Goal: Use online tool/utility: Utilize a website feature to perform a specific function

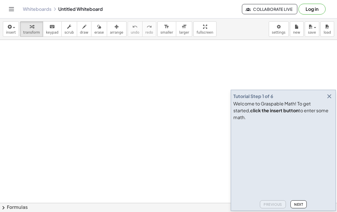
click at [296, 203] on span "Next" at bounding box center [298, 205] width 9 height 4
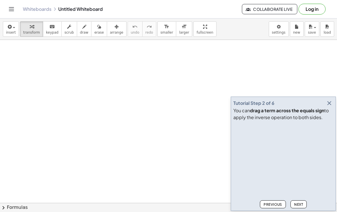
click at [330, 105] on icon "button" at bounding box center [329, 103] width 7 height 7
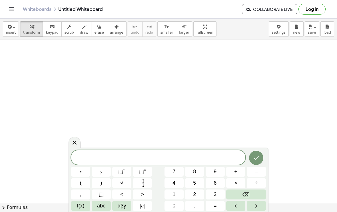
click at [99, 206] on span "abc" at bounding box center [101, 206] width 8 height 8
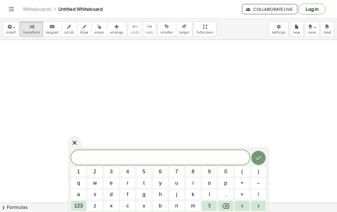
click at [192, 203] on span "m" at bounding box center [193, 206] width 4 height 8
click at [78, 202] on button "123" at bounding box center [78, 206] width 15 height 10
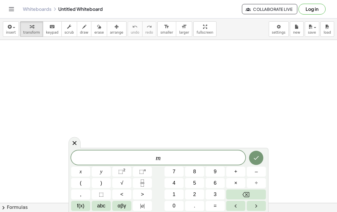
click at [234, 171] on span "+" at bounding box center [235, 172] width 3 height 8
click at [144, 181] on icon "Fraction" at bounding box center [142, 183] width 7 height 7
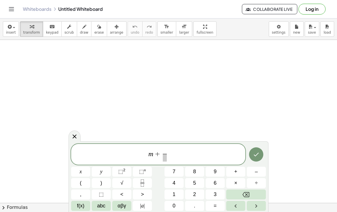
click at [194, 193] on span "2" at bounding box center [194, 195] width 3 height 8
click at [212, 193] on button "3" at bounding box center [215, 195] width 19 height 10
click at [250, 192] on button "Backspace" at bounding box center [246, 195] width 40 height 10
click at [167, 157] on span at bounding box center [164, 158] width 4 height 8
click at [213, 196] on button "3" at bounding box center [215, 195] width 19 height 10
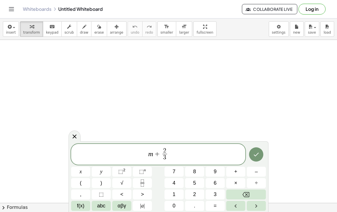
click at [217, 204] on span "=" at bounding box center [215, 206] width 3 height 8
click at [246, 193] on icon "Backspace" at bounding box center [245, 195] width 7 height 7
click at [174, 154] on span "m + 2 3 ​ ​" at bounding box center [158, 155] width 174 height 15
click at [145, 182] on icon "Fraction" at bounding box center [142, 183] width 7 height 7
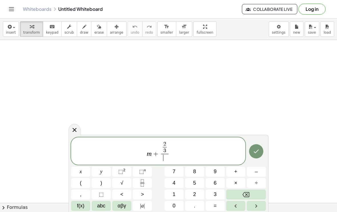
click at [244, 193] on icon "Backspace" at bounding box center [245, 194] width 7 height 5
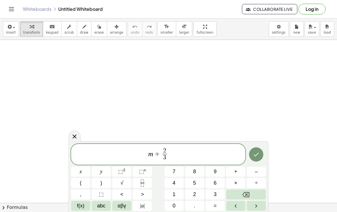
click at [216, 204] on span "=" at bounding box center [215, 206] width 3 height 8
click at [175, 192] on span "1" at bounding box center [173, 195] width 3 height 8
click at [142, 181] on icon "Fraction" at bounding box center [142, 183] width 7 height 7
click at [196, 180] on span "5" at bounding box center [194, 184] width 3 height 8
click at [256, 153] on icon "Done" at bounding box center [256, 154] width 7 height 7
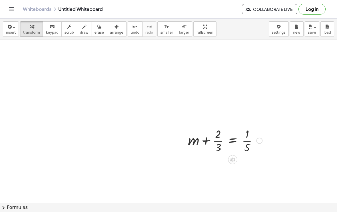
click at [234, 159] on icon at bounding box center [232, 160] width 5 height 5
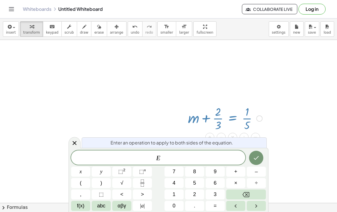
scroll to position [22, 0]
click at [77, 144] on icon at bounding box center [74, 143] width 7 height 7
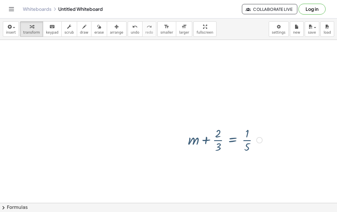
scroll to position [0, 0]
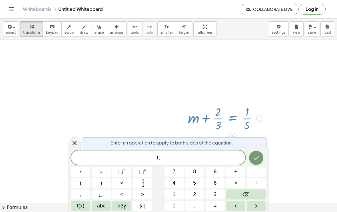
click at [76, 138] on div at bounding box center [75, 142] width 12 height 11
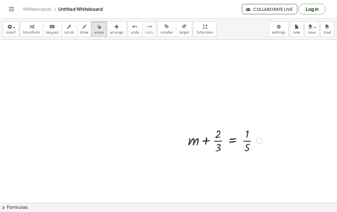
click at [185, 204] on button "chevron_right Formulas" at bounding box center [168, 207] width 337 height 9
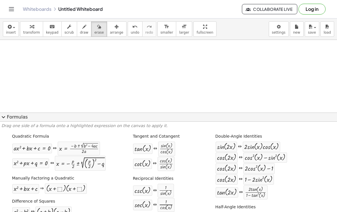
click at [7, 118] on button "expand_more Formulas" at bounding box center [168, 117] width 337 height 9
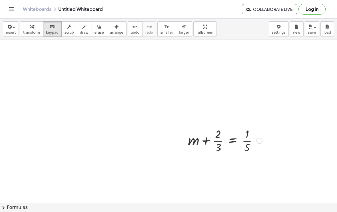
click at [211, 138] on div at bounding box center [225, 140] width 80 height 29
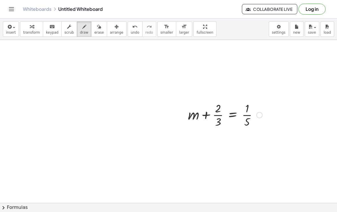
scroll to position [30, 0]
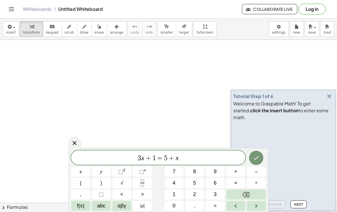
click at [328, 100] on icon "button" at bounding box center [329, 96] width 7 height 7
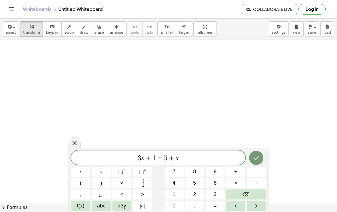
click at [192, 161] on span "3 x + 1 = 5 + x" at bounding box center [158, 158] width 174 height 8
click at [249, 196] on icon "Backspace" at bounding box center [245, 195] width 7 height 7
click at [250, 192] on button "Backspace" at bounding box center [246, 195] width 40 height 10
click at [247, 192] on icon "Backspace" at bounding box center [245, 195] width 7 height 7
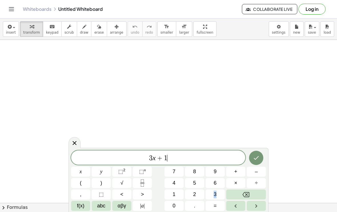
click at [246, 192] on icon "Backspace" at bounding box center [245, 195] width 7 height 7
click at [246, 191] on button "Backspace" at bounding box center [246, 195] width 40 height 10
click at [248, 191] on button "Backspace" at bounding box center [246, 195] width 40 height 10
click at [247, 191] on button "Backspace" at bounding box center [246, 195] width 40 height 10
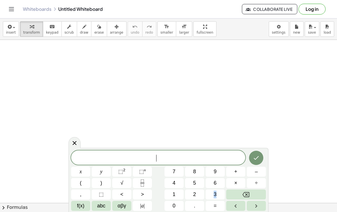
click at [247, 191] on button "Backspace" at bounding box center [246, 195] width 40 height 10
click at [168, 195] on button "1" at bounding box center [173, 195] width 19 height 10
click at [147, 182] on button "Fraction" at bounding box center [142, 183] width 19 height 10
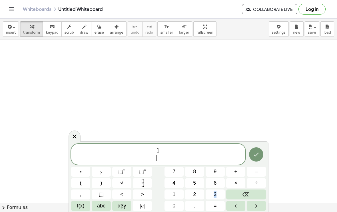
click at [211, 193] on button "3" at bounding box center [215, 195] width 19 height 10
click at [219, 203] on button "=" at bounding box center [215, 206] width 19 height 10
click at [256, 196] on button "Backspace" at bounding box center [246, 195] width 40 height 10
click at [170, 154] on span "1 3 ​ ​" at bounding box center [158, 155] width 174 height 15
click at [220, 208] on button "=" at bounding box center [215, 206] width 19 height 10
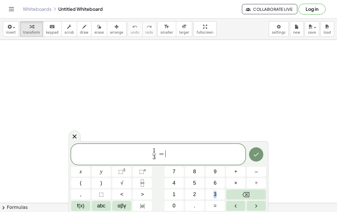
click at [194, 182] on span "5" at bounding box center [194, 184] width 3 height 8
click at [216, 185] on span "6" at bounding box center [215, 184] width 3 height 8
click at [250, 192] on button "Backspace" at bounding box center [246, 195] width 40 height 10
click at [141, 184] on icon "Fraction" at bounding box center [142, 183] width 7 height 7
click at [216, 177] on button "9" at bounding box center [215, 172] width 19 height 10
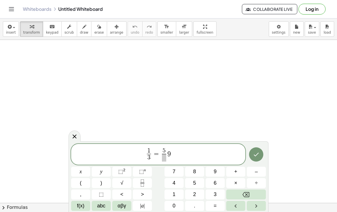
click at [250, 194] on button "Backspace" at bounding box center [246, 195] width 40 height 10
click at [214, 185] on span "6" at bounding box center [215, 184] width 3 height 8
click at [252, 194] on button "Backspace" at bounding box center [246, 195] width 40 height 10
click at [169, 160] on span "1 3 ​ = 5 ​ ​" at bounding box center [158, 155] width 174 height 15
click at [164, 161] on span at bounding box center [166, 158] width 4 height 8
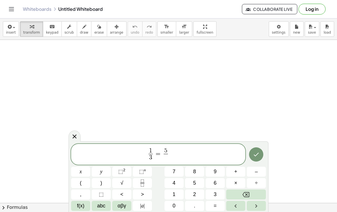
click at [218, 182] on button "6" at bounding box center [215, 183] width 19 height 10
click at [178, 154] on span "1 3 ​ = 5 6 ​ ​" at bounding box center [158, 155] width 174 height 15
click at [239, 172] on button "+" at bounding box center [235, 172] width 19 height 10
click at [105, 207] on span "abc" at bounding box center [101, 206] width 8 height 8
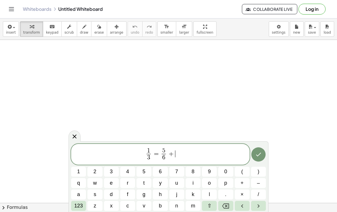
click at [146, 202] on button "v" at bounding box center [143, 206] width 15 height 10
click at [260, 156] on icon "Done" at bounding box center [258, 154] width 7 height 7
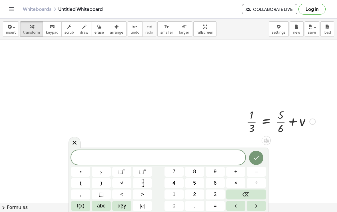
click at [76, 141] on icon at bounding box center [74, 143] width 7 height 7
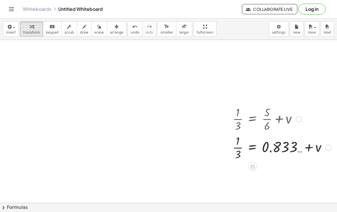
scroll to position [2, 14]
click at [239, 117] on div at bounding box center [282, 119] width 104 height 29
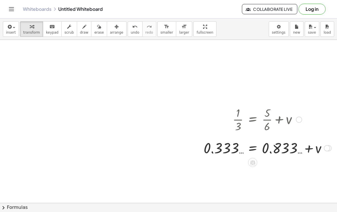
click at [268, 117] on div at bounding box center [267, 119] width 133 height 29
click at [238, 117] on div at bounding box center [267, 119] width 133 height 29
click at [296, 122] on div at bounding box center [299, 120] width 6 height 6
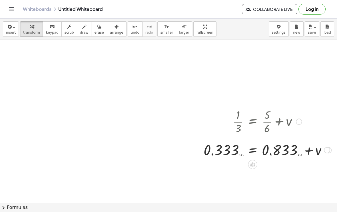
scroll to position [0, 14]
